Goal: Information Seeking & Learning: Learn about a topic

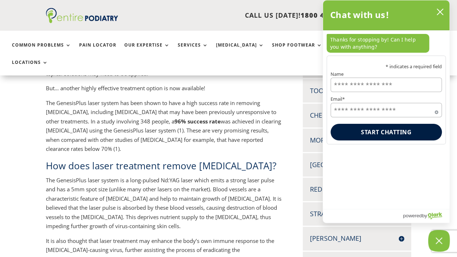
scroll to position [205, 0]
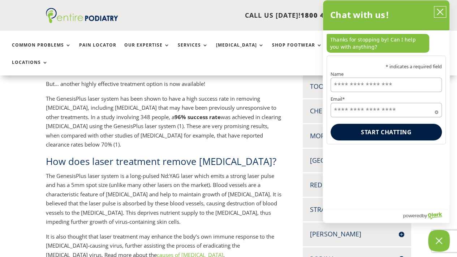
click at [440, 9] on icon "close chatbox" at bounding box center [440, 11] width 7 height 7
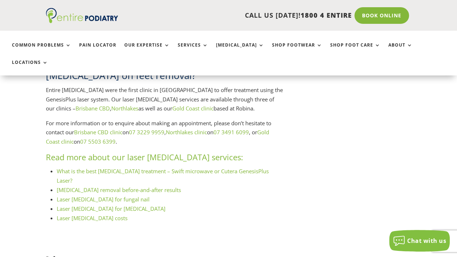
scroll to position [853, 0]
click at [86, 215] on link "Laser [MEDICAL_DATA] costs" at bounding box center [92, 218] width 71 height 7
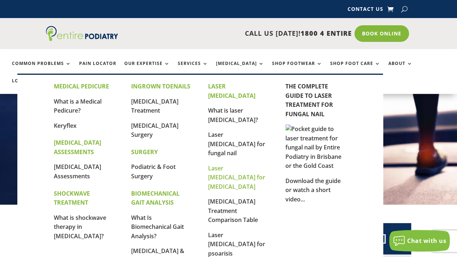
click at [217, 164] on link "Laser [MEDICAL_DATA] for [MEDICAL_DATA]" at bounding box center [236, 177] width 57 height 26
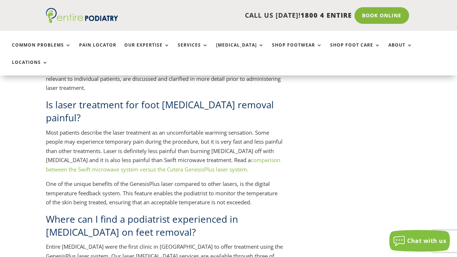
scroll to position [698, 0]
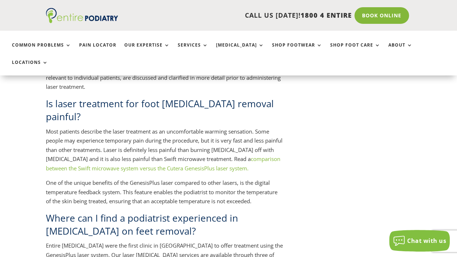
click at [174, 155] on link "comparison between the Swift microwave system versus the Cutera GenesisPlus las…" at bounding box center [163, 163] width 235 height 17
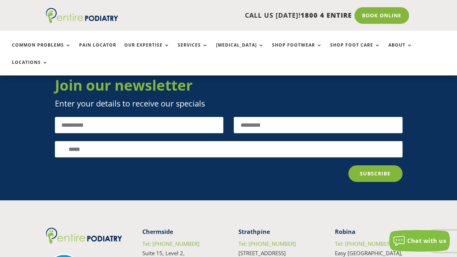
scroll to position [2610, 0]
